Goal: Information Seeking & Learning: Learn about a topic

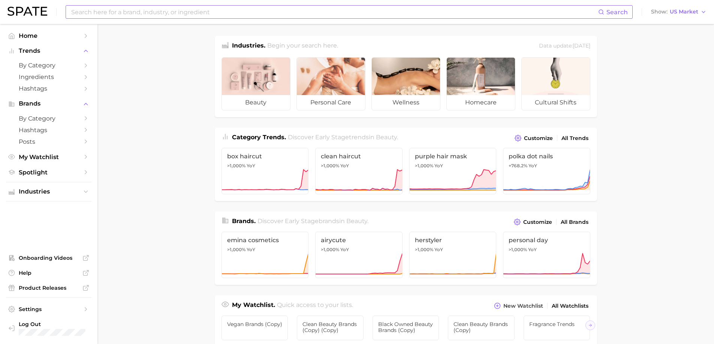
click at [236, 14] on input at bounding box center [333, 12] width 527 height 13
type input "f"
type input "d"
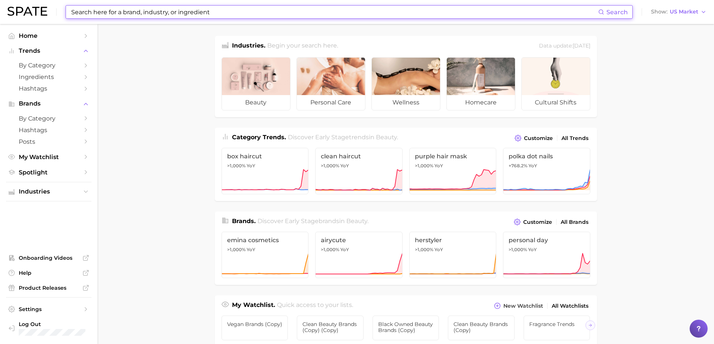
click at [217, 9] on input at bounding box center [333, 12] width 527 height 13
click at [218, 10] on input at bounding box center [333, 12] width 527 height 13
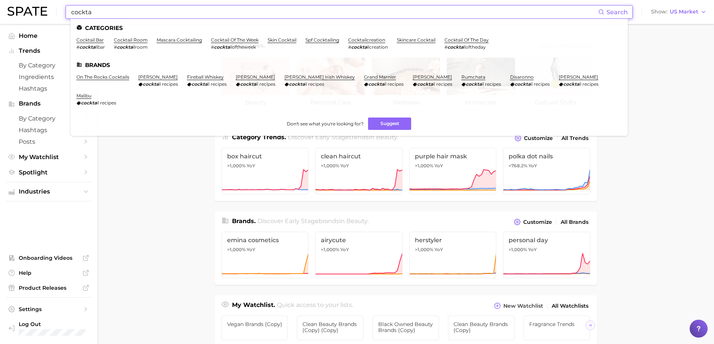
drag, startPoint x: 131, startPoint y: 9, endPoint x: 39, endPoint y: -1, distance: 92.4
click at [39, 0] on html "cockta Search Categories cocktail bar # cockta ilbar cocktail room # cockta ilr…" at bounding box center [357, 172] width 714 height 344
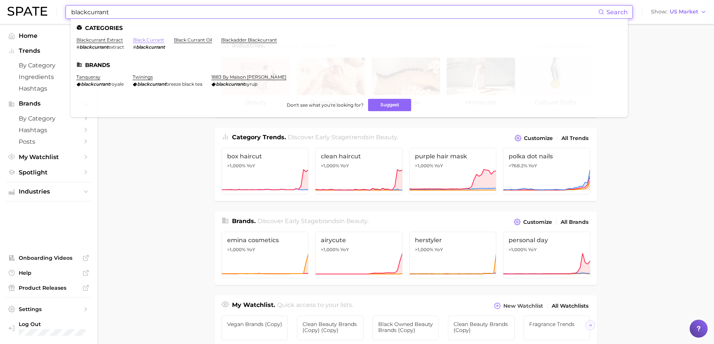
type input "blackcurrant"
click at [157, 40] on link "black currant" at bounding box center [148, 40] width 31 height 6
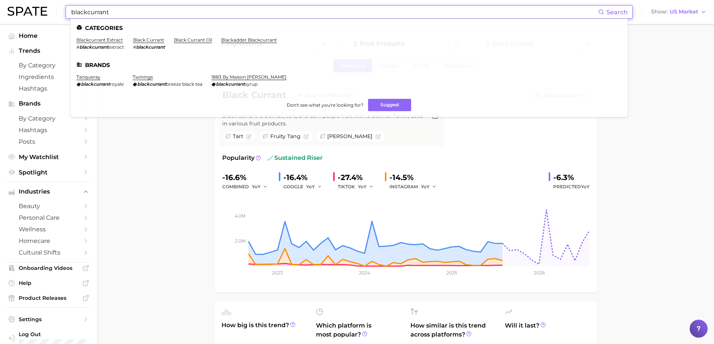
click at [127, 9] on input "blackcurrant" at bounding box center [333, 12] width 527 height 13
click at [112, 38] on link "blackcurrant extract" at bounding box center [99, 40] width 46 height 6
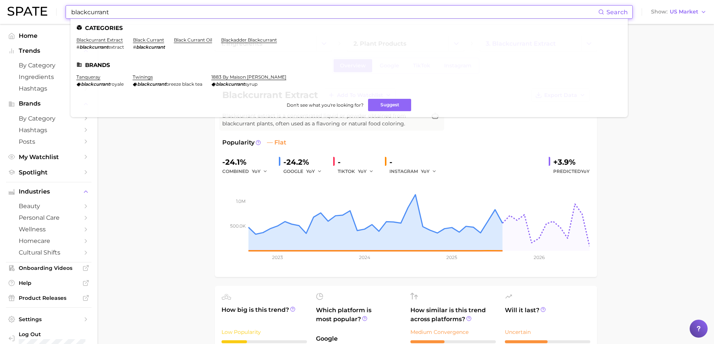
drag, startPoint x: 185, startPoint y: 13, endPoint x: 48, endPoint y: -21, distance: 140.8
click at [48, 0] on html "blackcurrant Search Categories blackcurrant extract # blackcurrant extract blac…" at bounding box center [357, 172] width 714 height 344
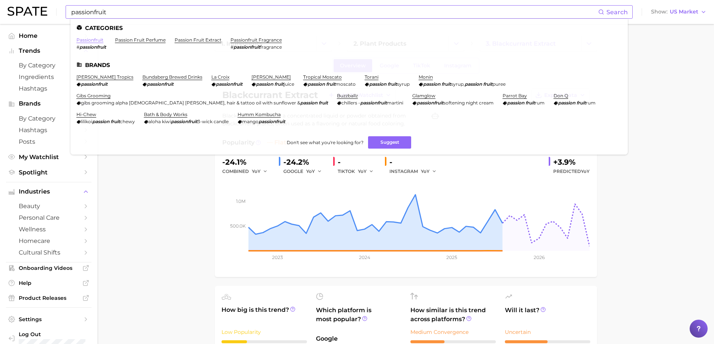
click at [88, 39] on link "passionfruit" at bounding box center [89, 40] width 27 height 6
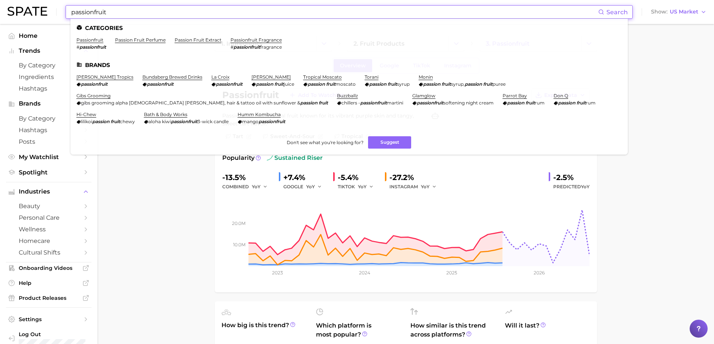
click at [140, 14] on input "passionfruit" at bounding box center [333, 12] width 527 height 13
click at [144, 41] on link "passion fruit perfume" at bounding box center [140, 40] width 51 height 6
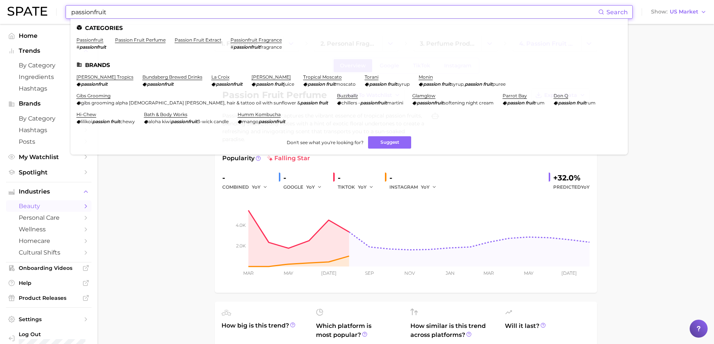
drag, startPoint x: 139, startPoint y: 13, endPoint x: 23, endPoint y: 2, distance: 116.0
click at [23, 2] on div "passionfruit Search Categories passionfruit # passionfruit passion fruit perfum…" at bounding box center [356, 12] width 699 height 24
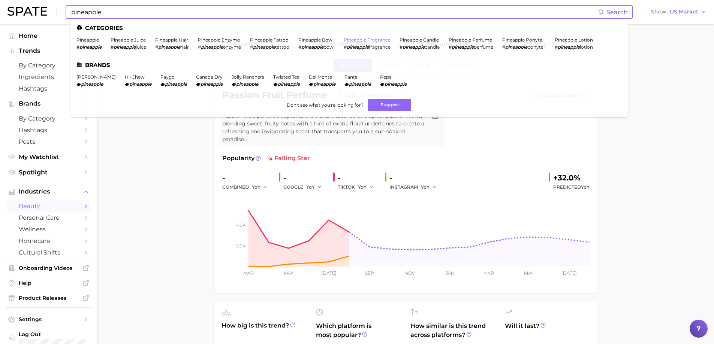
click at [373, 40] on link "pineapple fragrance" at bounding box center [367, 40] width 47 height 6
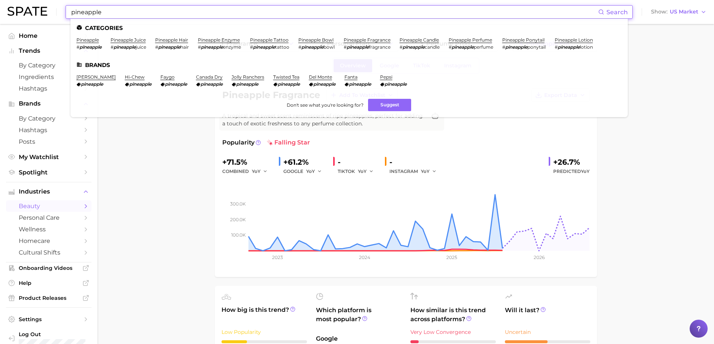
click at [174, 14] on input "pineapple" at bounding box center [333, 12] width 527 height 13
drag, startPoint x: 132, startPoint y: 18, endPoint x: 37, endPoint y: 3, distance: 96.3
click at [37, 3] on div "pineapple Search Categories pineapple # pineapple pineapple juice # pineapple j…" at bounding box center [356, 12] width 699 height 24
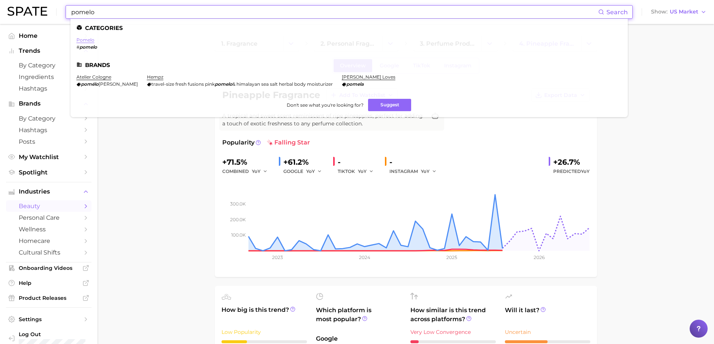
click at [85, 40] on link "pomelo" at bounding box center [85, 40] width 18 height 6
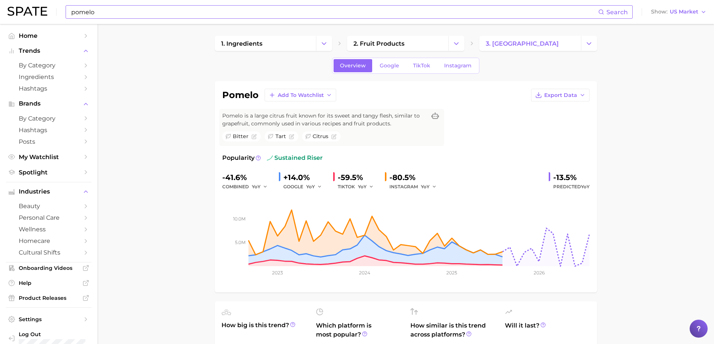
click at [110, 13] on input "pomelo" at bounding box center [333, 12] width 527 height 13
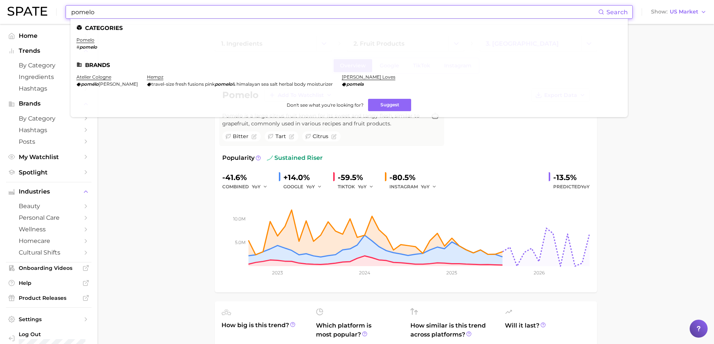
drag, startPoint x: 110, startPoint y: 12, endPoint x: 15, endPoint y: -7, distance: 96.2
click at [15, 0] on html "pomelo Search Categories pomelo # pomelo Brands atelier cologne pomélo [PERSON_…" at bounding box center [357, 172] width 714 height 344
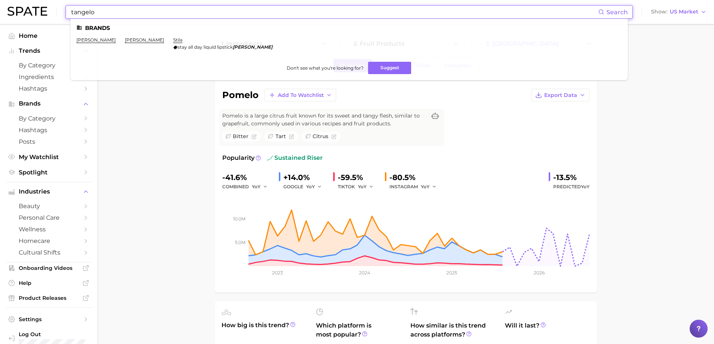
drag, startPoint x: 146, startPoint y: 13, endPoint x: 14, endPoint y: -10, distance: 134.3
click at [14, 0] on html "tangelo Search Brands [PERSON_NAME] [PERSON_NAME] stila stay all day liquid lip…" at bounding box center [357, 172] width 714 height 344
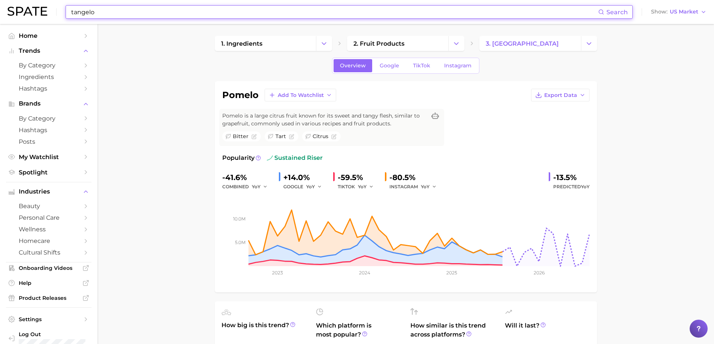
type input "k"
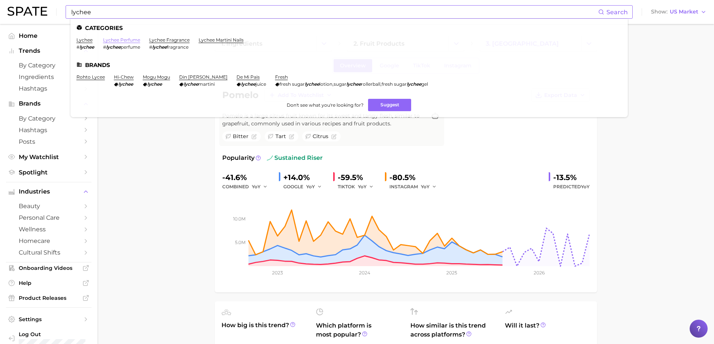
click at [123, 40] on link "lychee perfume" at bounding box center [121, 40] width 37 height 6
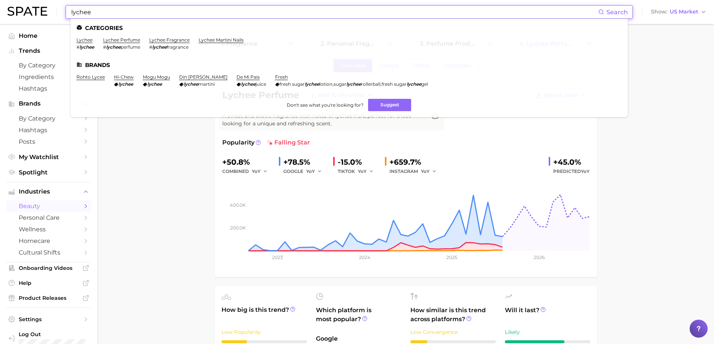
click at [170, 12] on input "lychee" at bounding box center [333, 12] width 527 height 13
click at [169, 42] on link "lychee fragrance" at bounding box center [169, 40] width 40 height 6
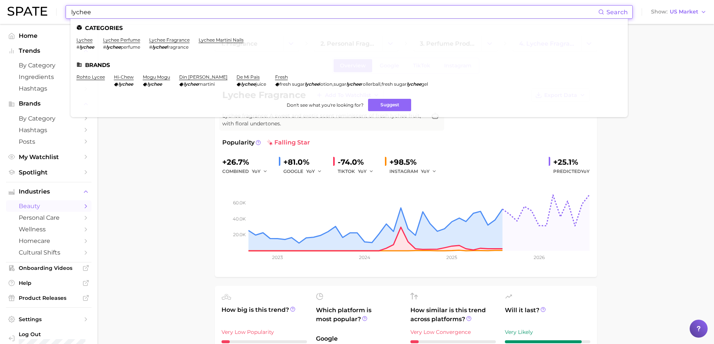
drag, startPoint x: 226, startPoint y: 13, endPoint x: 52, endPoint y: -7, distance: 175.7
click at [52, 0] on html "lychee Search Categories lychee # lychee lychee perfume # lychee perfume lychee…" at bounding box center [357, 172] width 714 height 344
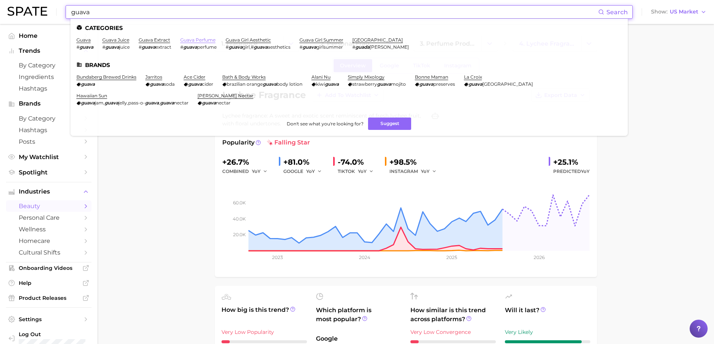
click at [205, 40] on link "guava perfume" at bounding box center [197, 40] width 35 height 6
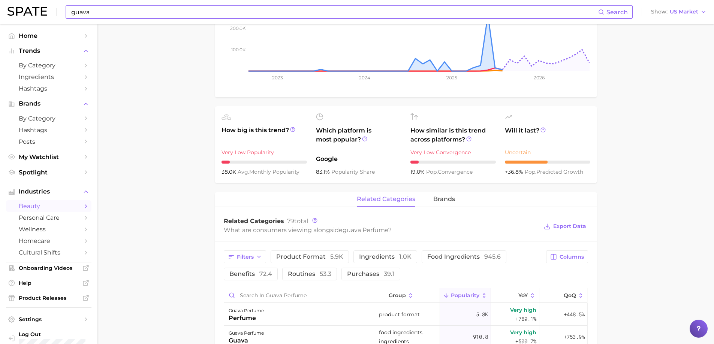
scroll to position [100, 0]
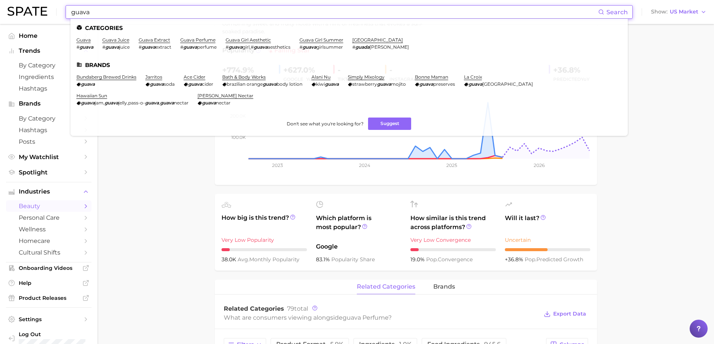
drag, startPoint x: 130, startPoint y: 10, endPoint x: 12, endPoint y: -9, distance: 119.5
click at [12, 0] on html "guava Search Categories guava # guava guava juice # guava juice guava extract #…" at bounding box center [357, 72] width 714 height 344
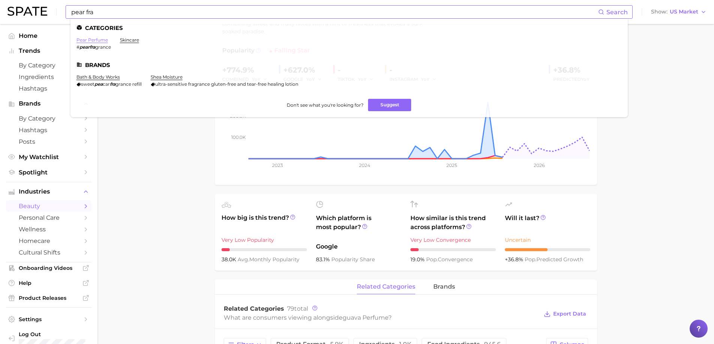
click at [100, 39] on link "pear perfume" at bounding box center [91, 40] width 31 height 6
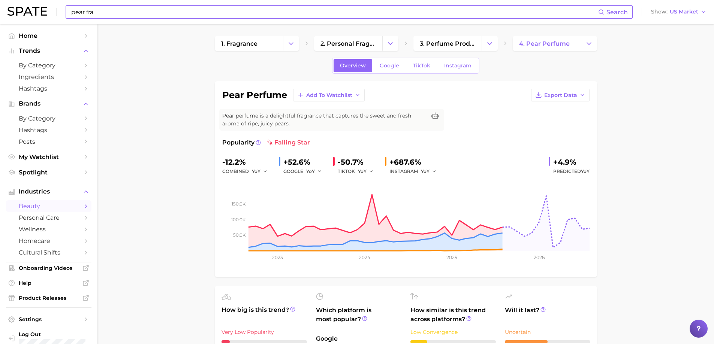
click at [117, 12] on input "pear fra" at bounding box center [333, 12] width 527 height 13
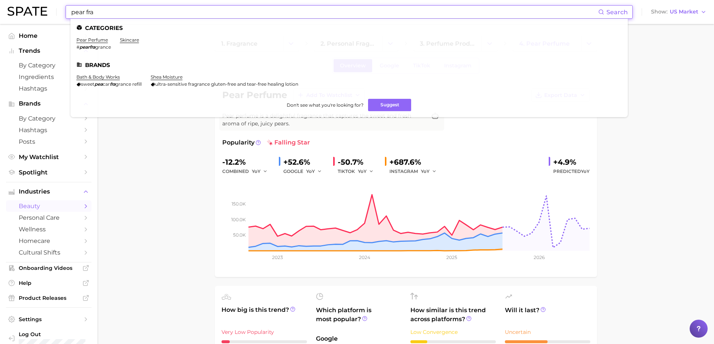
click at [102, 12] on input "pear fra" at bounding box center [333, 12] width 527 height 13
click at [130, 13] on input "pear fra" at bounding box center [333, 12] width 527 height 13
click at [96, 12] on input "pear fra" at bounding box center [333, 12] width 527 height 13
drag, startPoint x: 109, startPoint y: 9, endPoint x: 28, endPoint y: -1, distance: 82.0
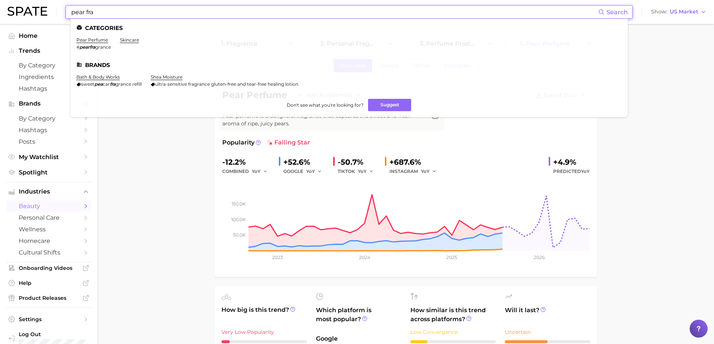
click at [28, 0] on html "pear fra Search Categories pear perfume # pearfra grance skincare Brands bath &…" at bounding box center [357, 172] width 714 height 344
click at [105, 41] on link "apple perfume" at bounding box center [93, 40] width 34 height 6
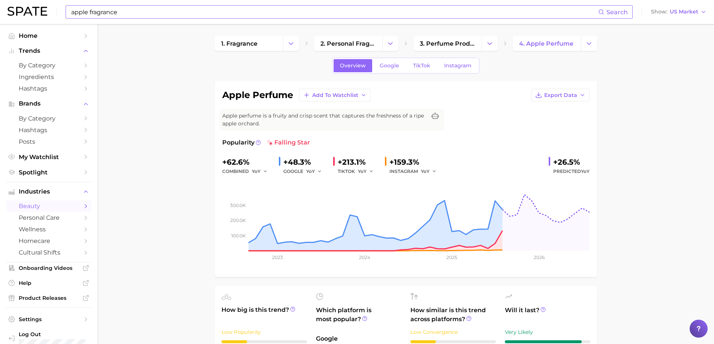
drag, startPoint x: 128, startPoint y: 13, endPoint x: 119, endPoint y: 13, distance: 9.0
click at [127, 13] on input "apple fragrance" at bounding box center [333, 12] width 527 height 13
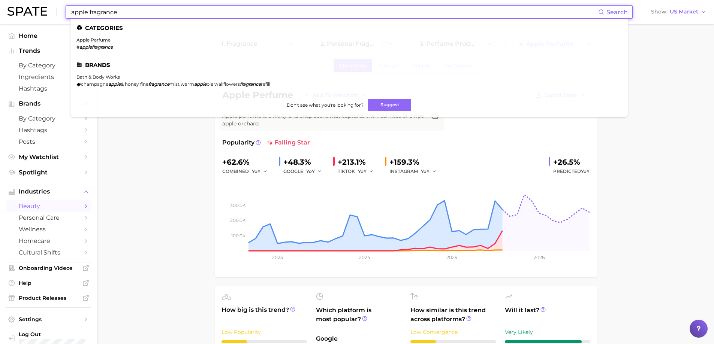
click at [81, 13] on input "apple fragrance" at bounding box center [333, 12] width 527 height 13
drag, startPoint x: 81, startPoint y: 13, endPoint x: 162, endPoint y: 16, distance: 81.0
click at [161, 17] on input "apple fragrance" at bounding box center [333, 12] width 527 height 13
click at [103, 40] on link "plum perfume" at bounding box center [92, 40] width 33 height 6
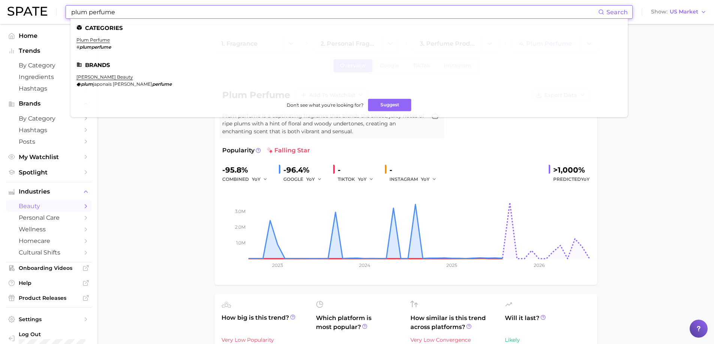
drag, startPoint x: 142, startPoint y: 8, endPoint x: 26, endPoint y: -4, distance: 116.0
click at [26, 0] on html "plum perfume Search Categories plum perfume # plumperfume Brands [PERSON_NAME] …" at bounding box center [357, 172] width 714 height 344
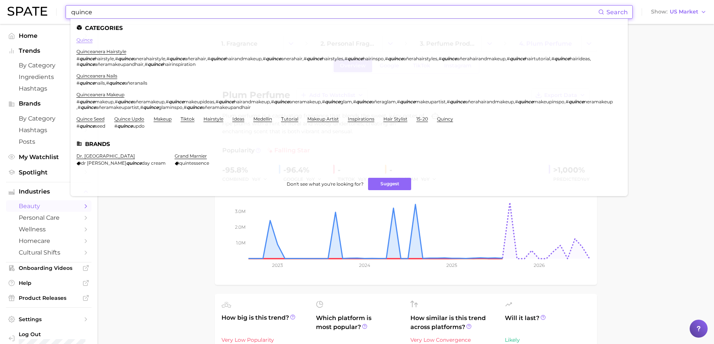
click at [88, 39] on link "quince" at bounding box center [84, 40] width 16 height 6
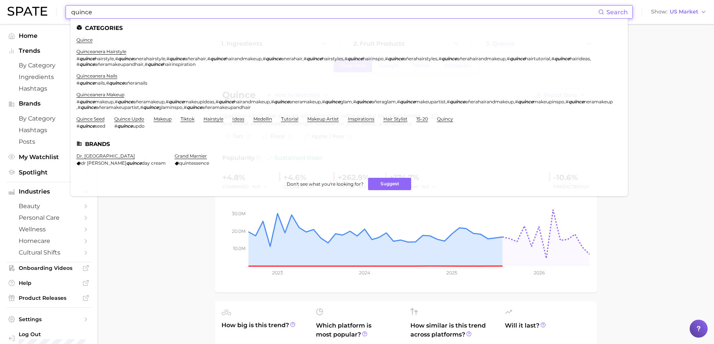
click at [128, 17] on input "quince" at bounding box center [333, 12] width 527 height 13
drag, startPoint x: 123, startPoint y: 14, endPoint x: 32, endPoint y: 1, distance: 92.3
click at [32, 2] on div "quince Search Categories quince quinceanera hairstyle # quince hairstyle , # qu…" at bounding box center [356, 12] width 699 height 24
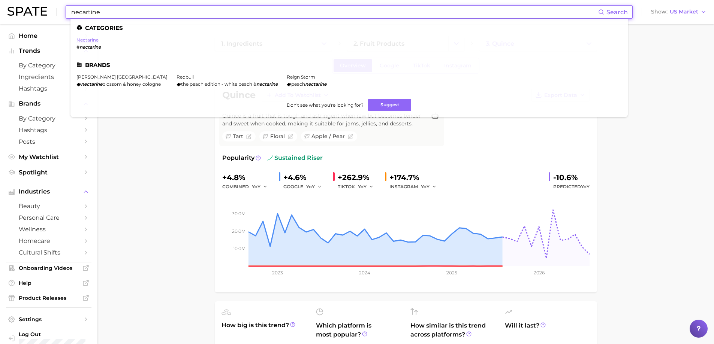
click at [95, 41] on link "nectarine" at bounding box center [87, 40] width 22 height 6
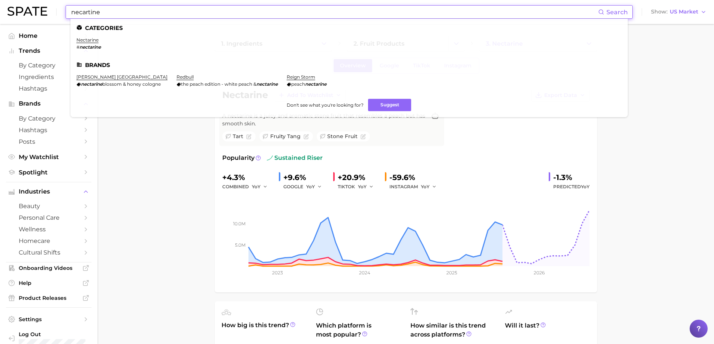
drag, startPoint x: 112, startPoint y: 13, endPoint x: 27, endPoint y: -11, distance: 88.5
click at [27, 0] on html "necartine Search Categories nectarine # nectarine Brands [PERSON_NAME] london n…" at bounding box center [357, 172] width 714 height 344
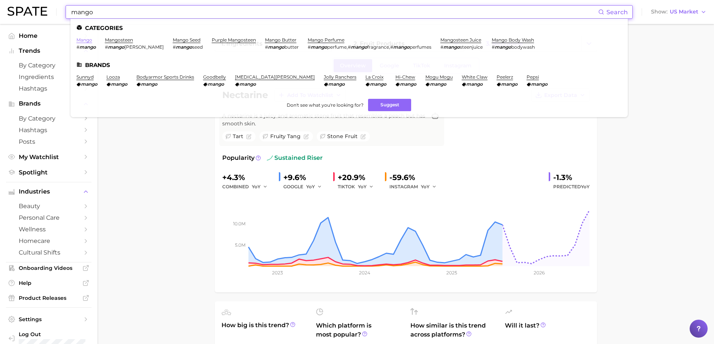
click at [83, 39] on link "mango" at bounding box center [84, 40] width 16 height 6
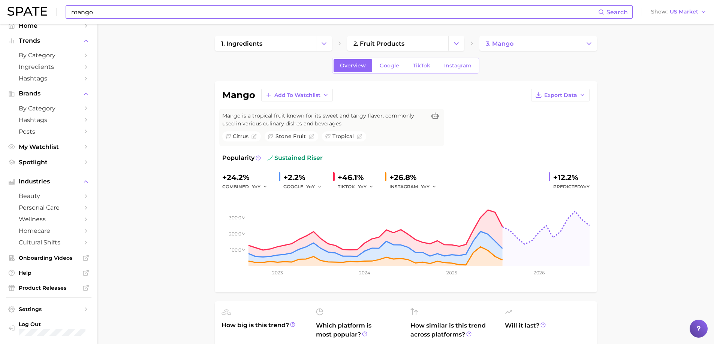
click at [107, 12] on input "mango" at bounding box center [333, 12] width 527 height 13
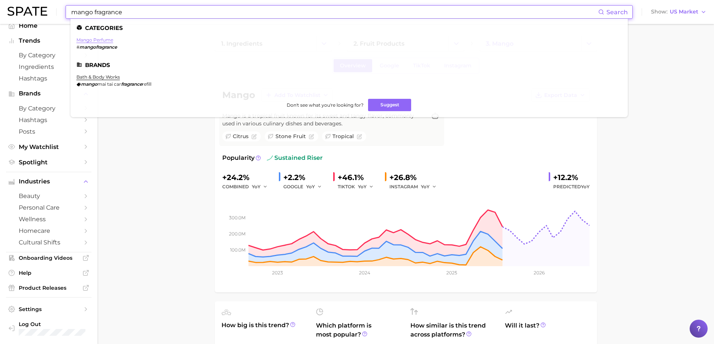
type input "mango fragrance"
click at [100, 39] on link "mango perfume" at bounding box center [94, 40] width 37 height 6
